Goal: Information Seeking & Learning: Learn about a topic

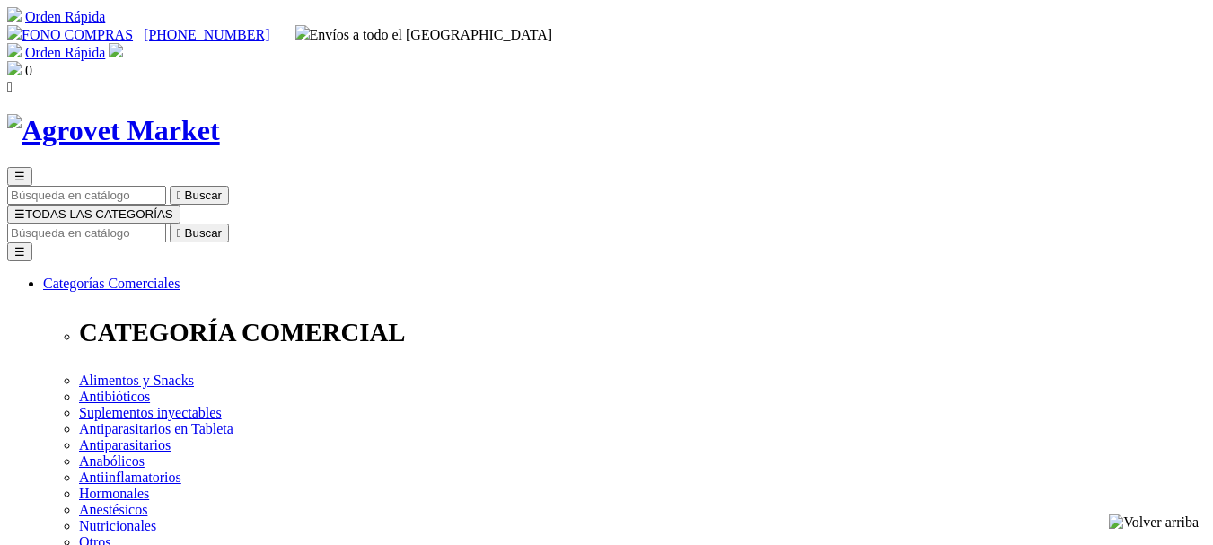
select select "3"
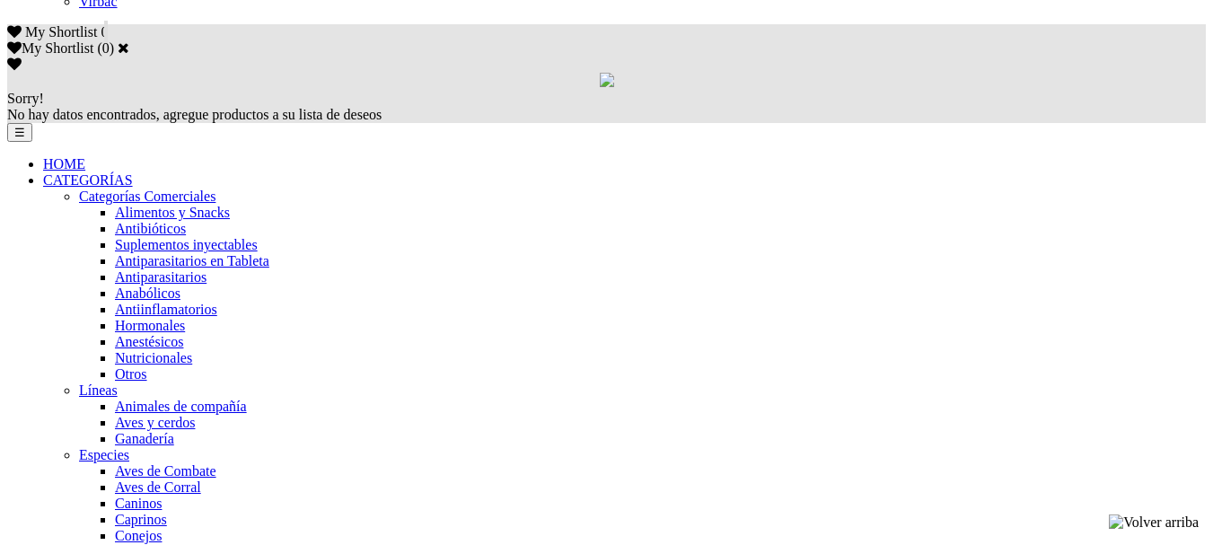
scroll to position [1436, 0]
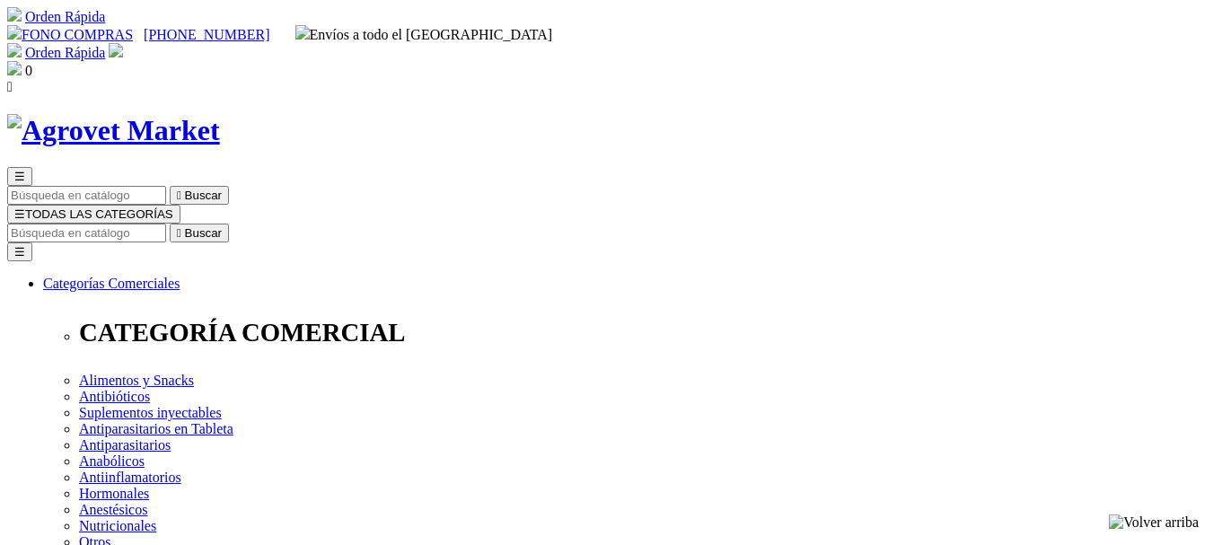
select select "3"
select select "0"
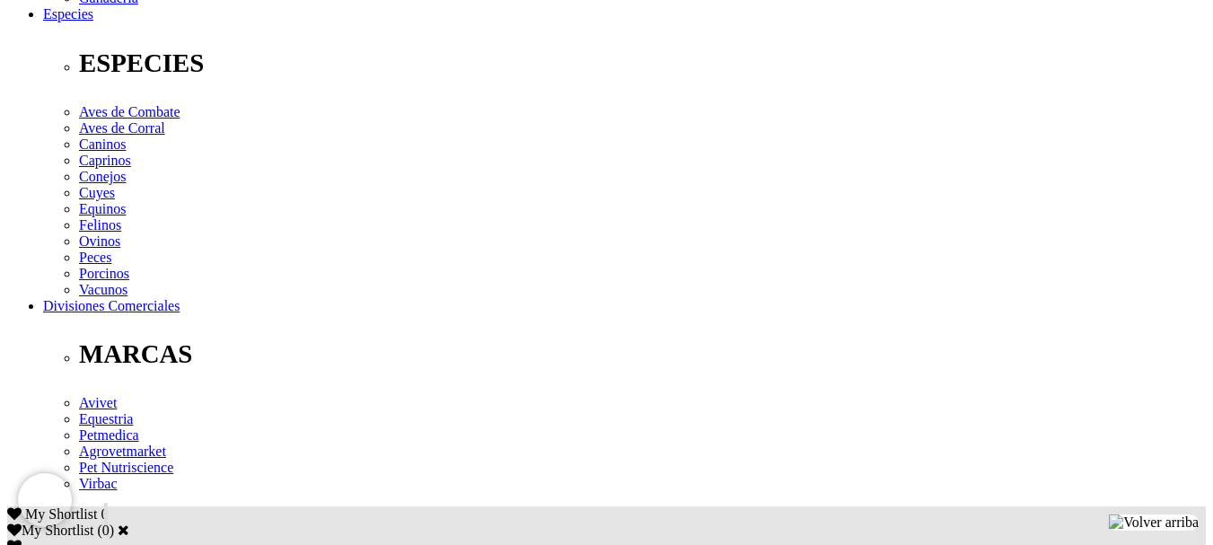
scroll to position [718, 0]
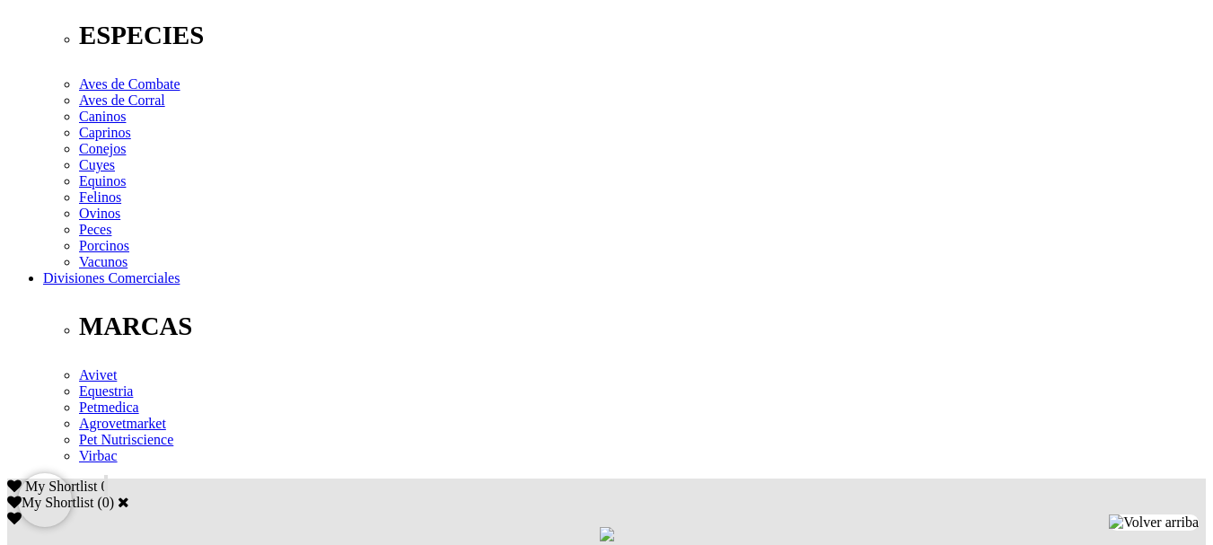
drag, startPoint x: 979, startPoint y: 151, endPoint x: 634, endPoint y: 102, distance: 349.0
